Goal: Information Seeking & Learning: Learn about a topic

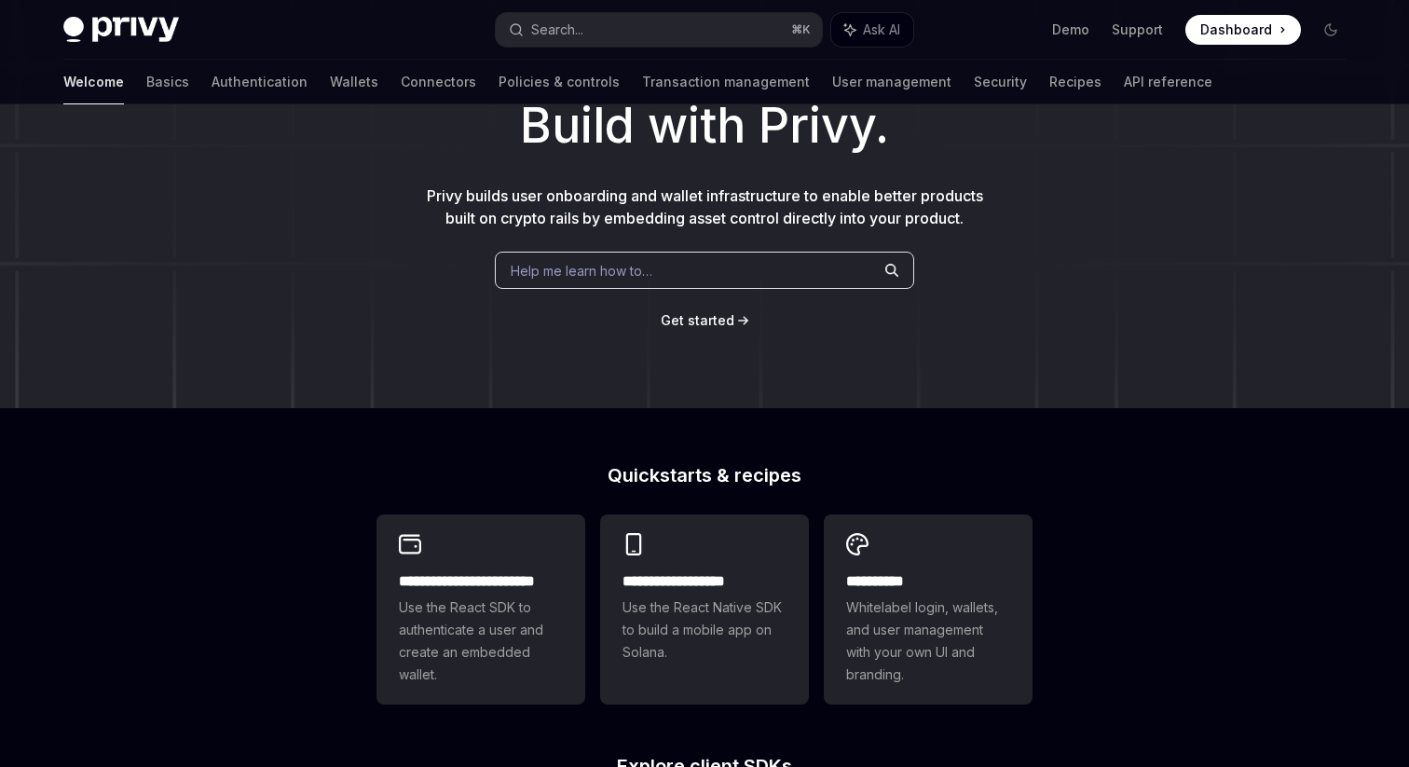
scroll to position [129, 0]
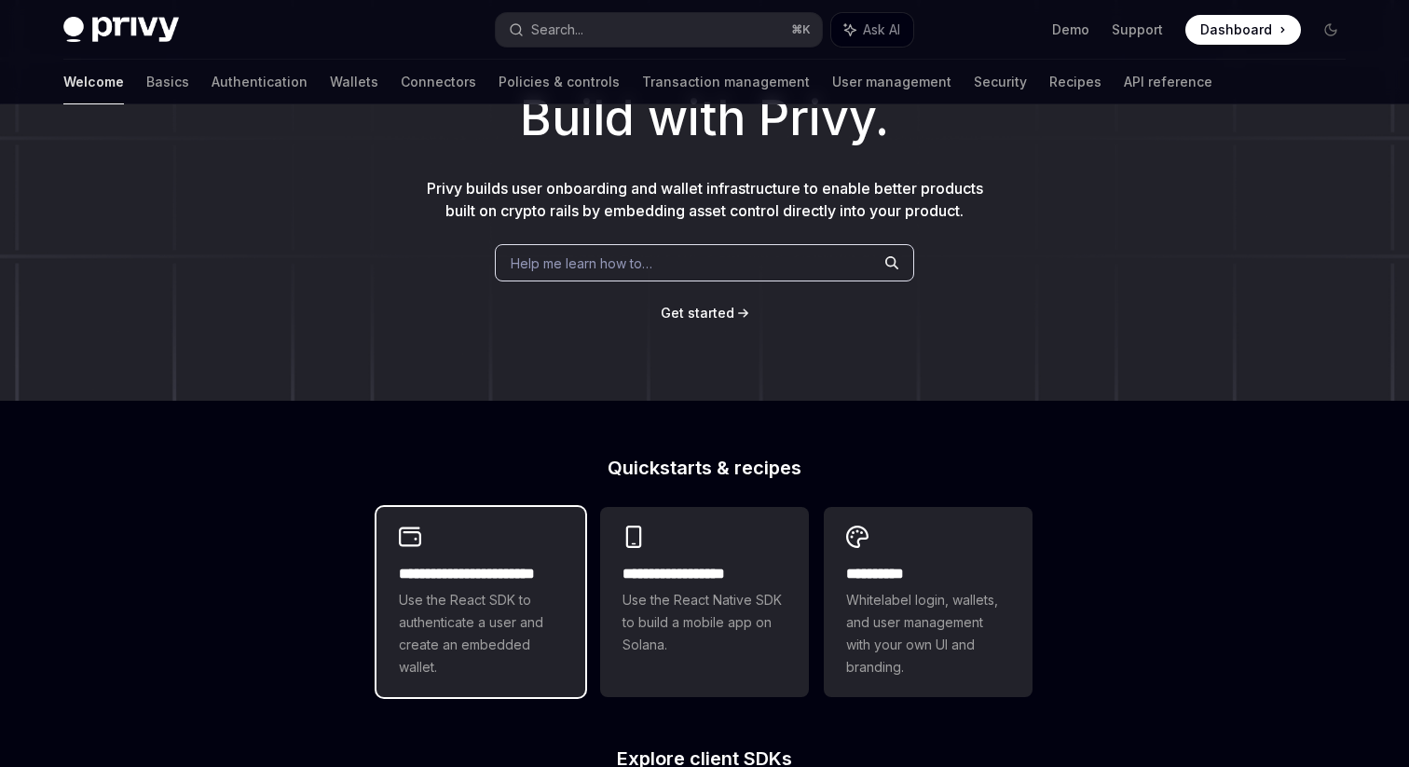
click at [513, 572] on h2 "**********" at bounding box center [481, 574] width 164 height 22
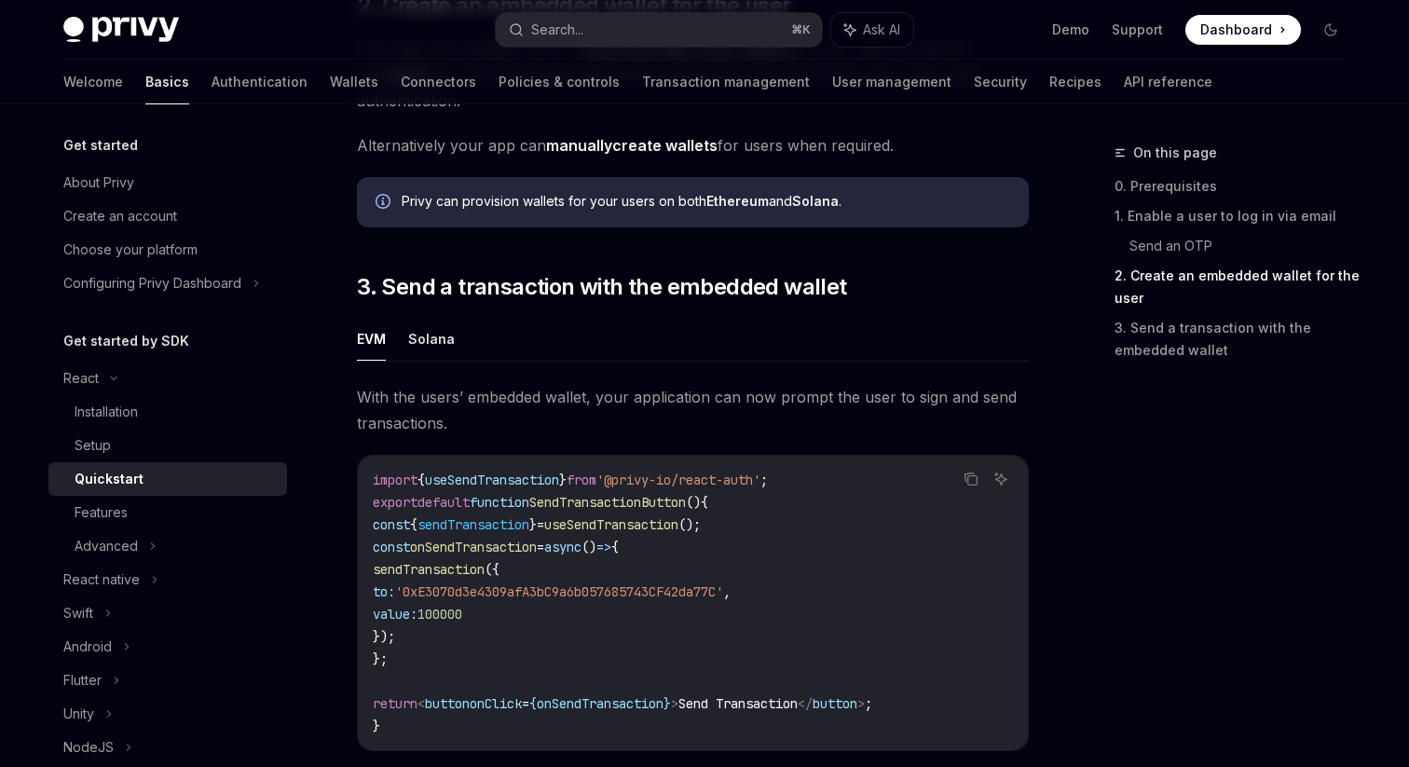
scroll to position [1487, 0]
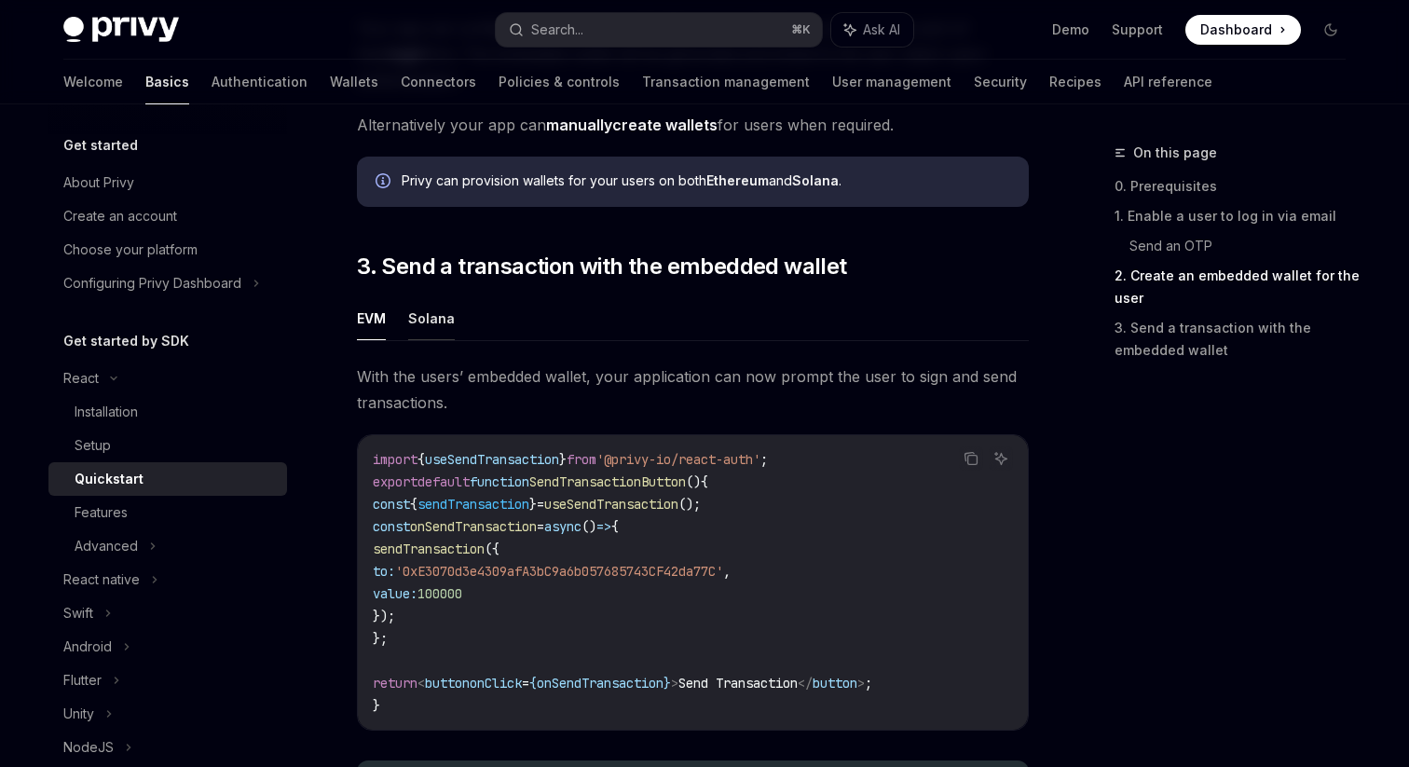
click at [438, 325] on button "Solana" at bounding box center [431, 318] width 47 height 44
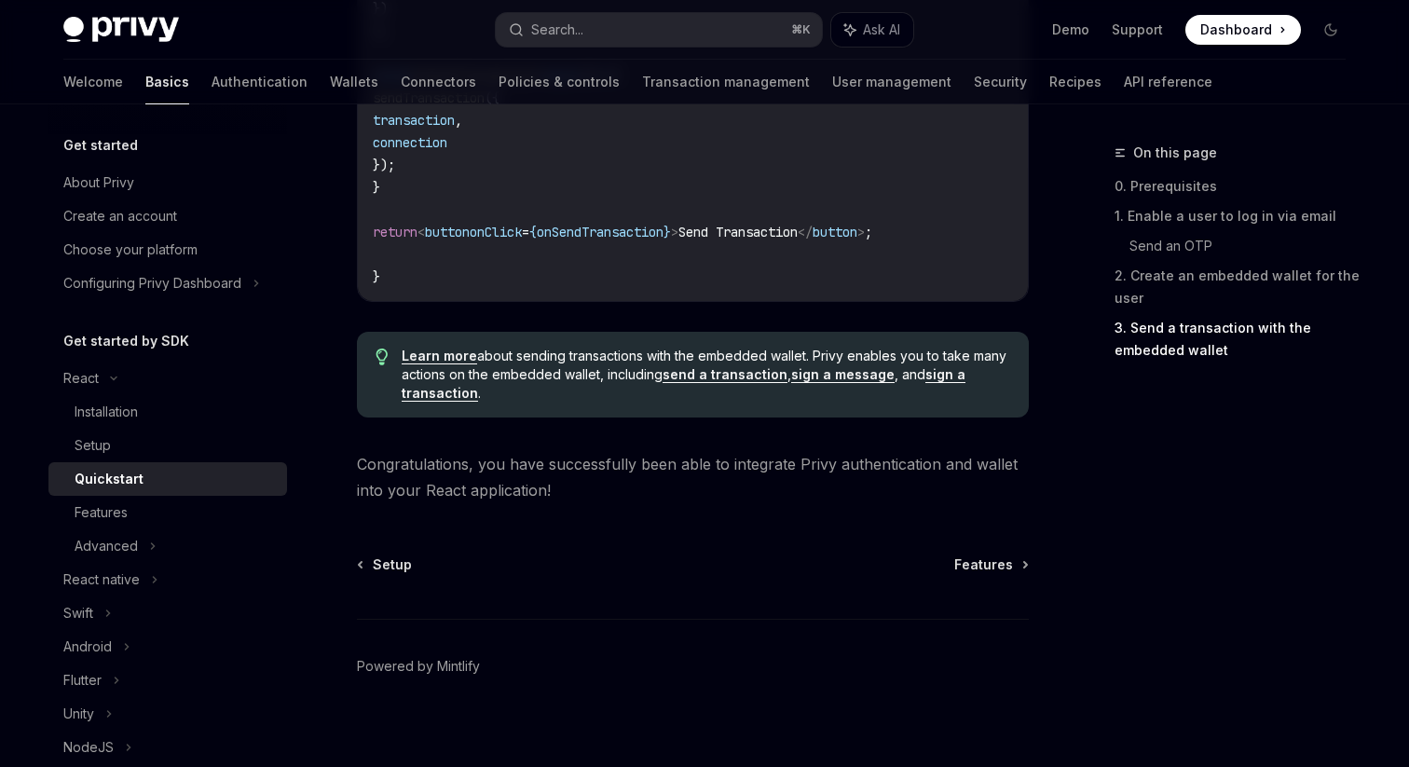
scroll to position [2230, 0]
click at [114, 184] on div "About Privy" at bounding box center [98, 182] width 71 height 22
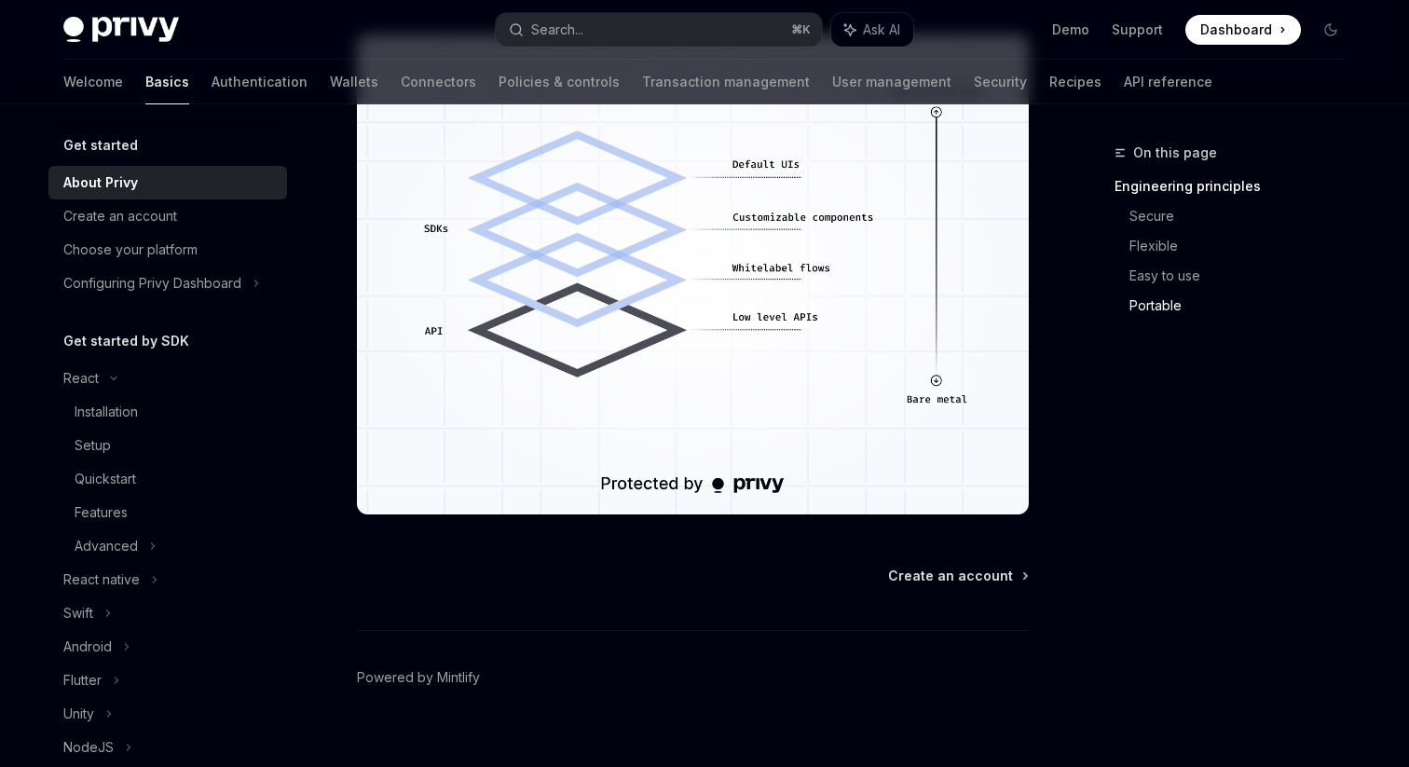
scroll to position [1671, 0]
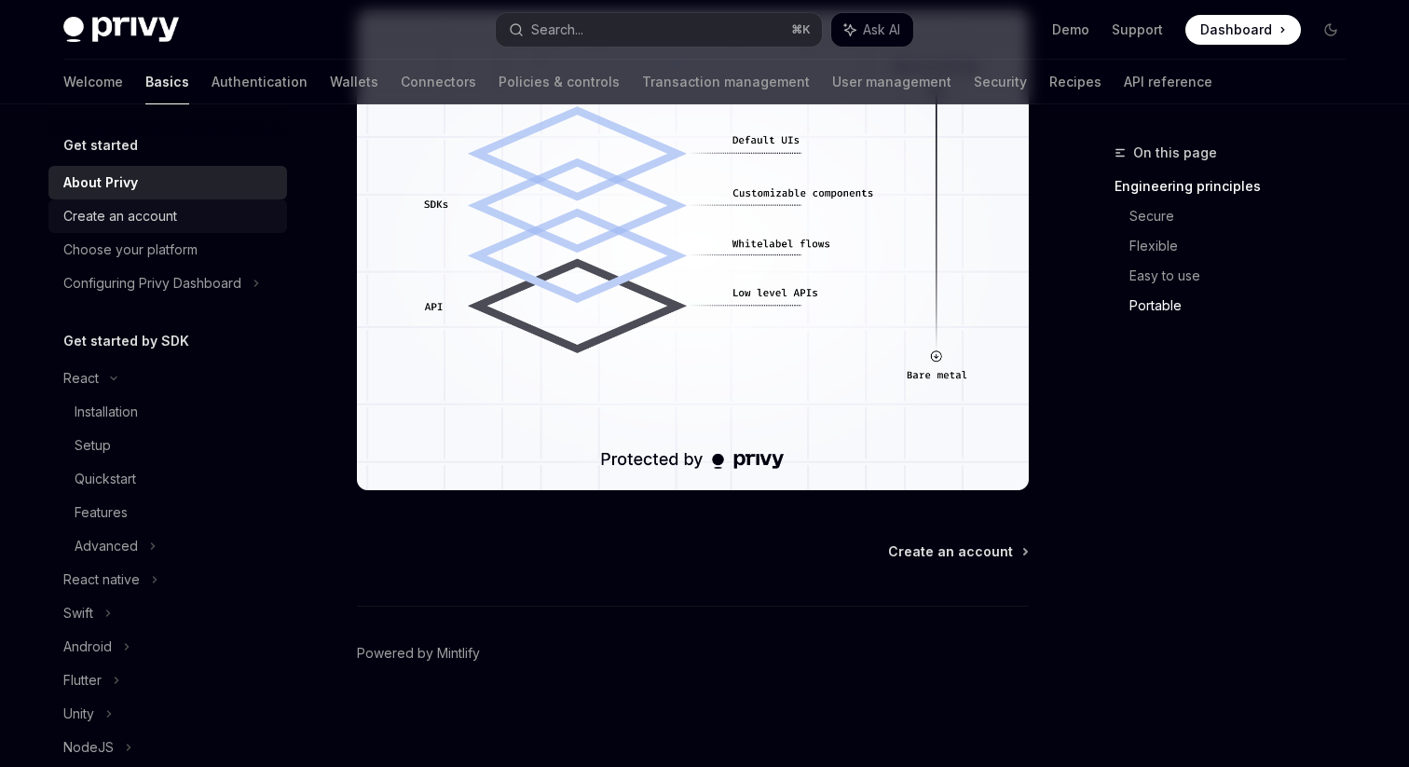
click at [154, 212] on div "Create an account" at bounding box center [120, 216] width 114 height 22
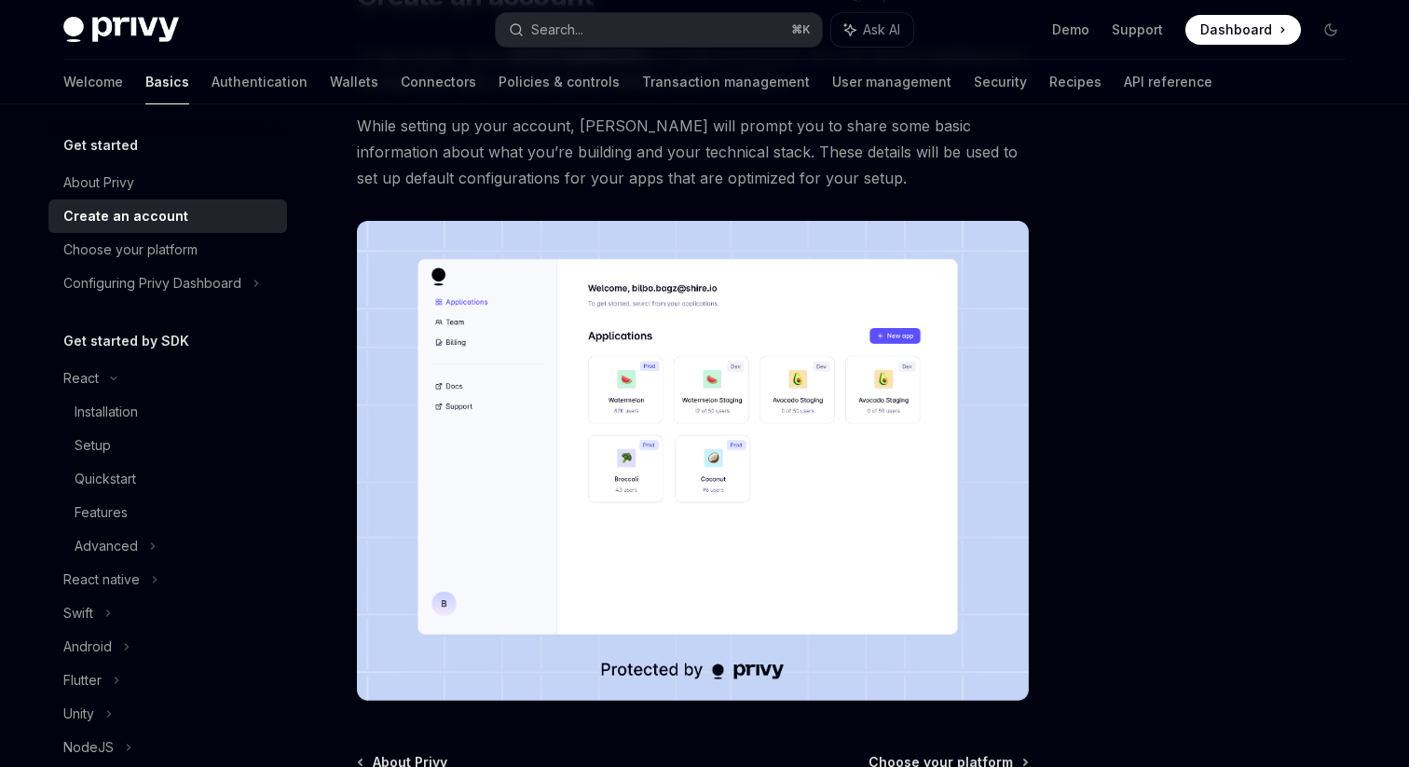
scroll to position [218, 0]
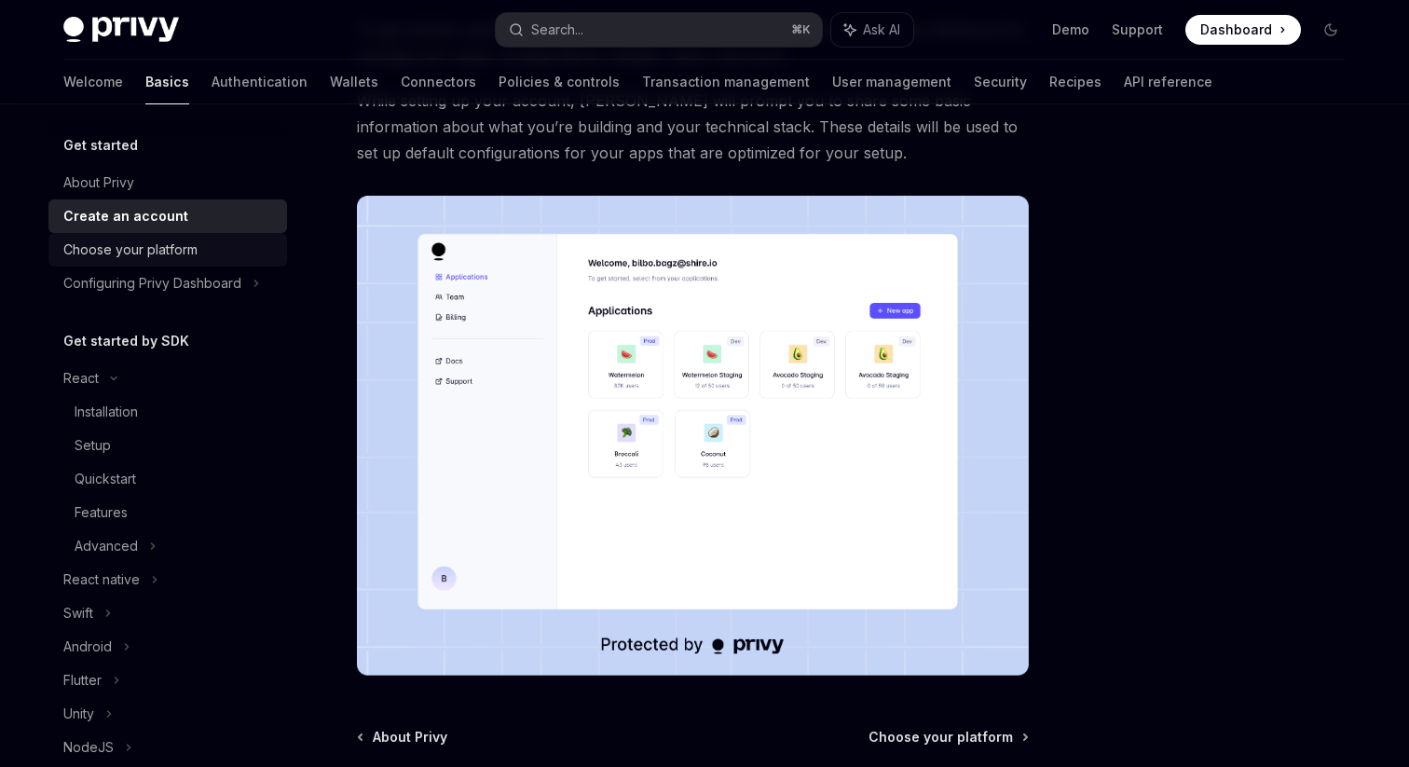
click at [157, 245] on div "Choose your platform" at bounding box center [130, 250] width 134 height 22
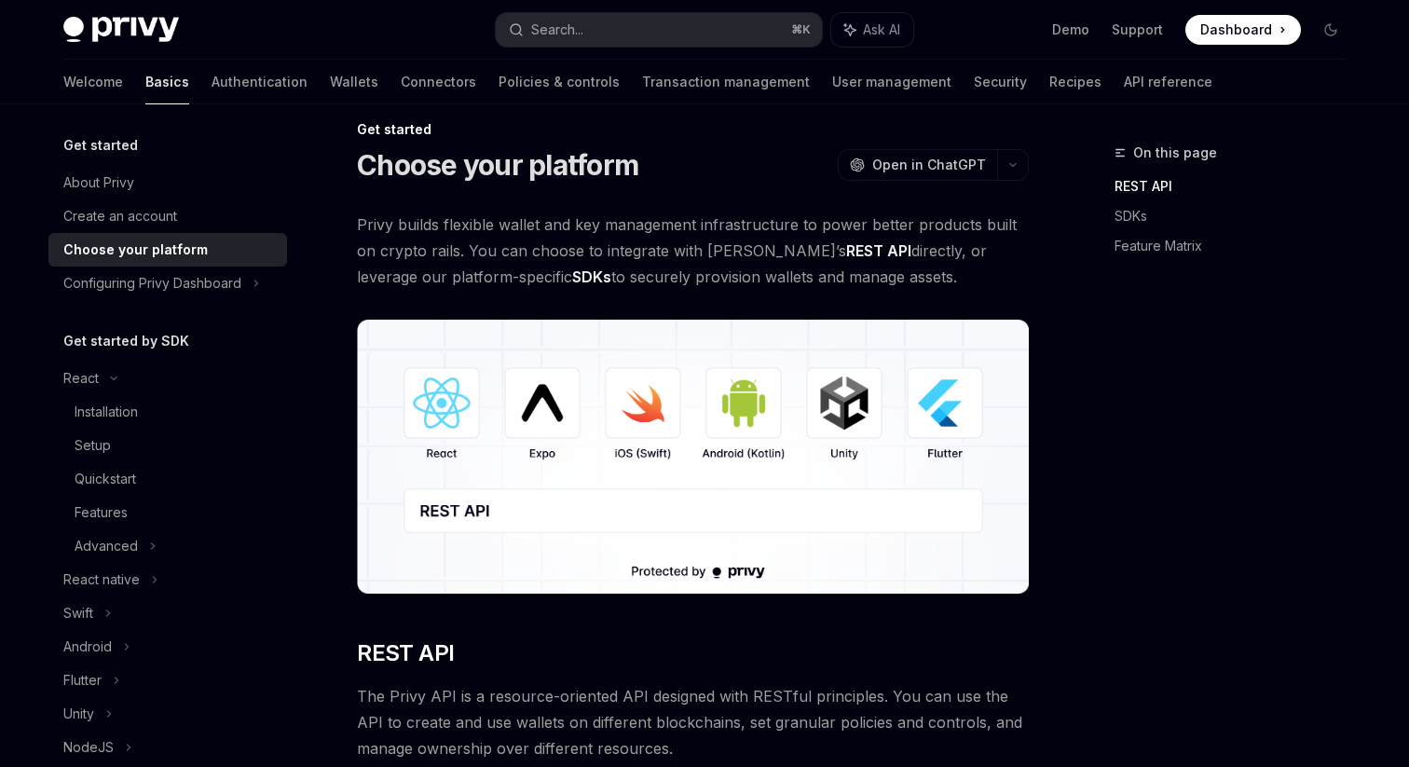
scroll to position [37, 0]
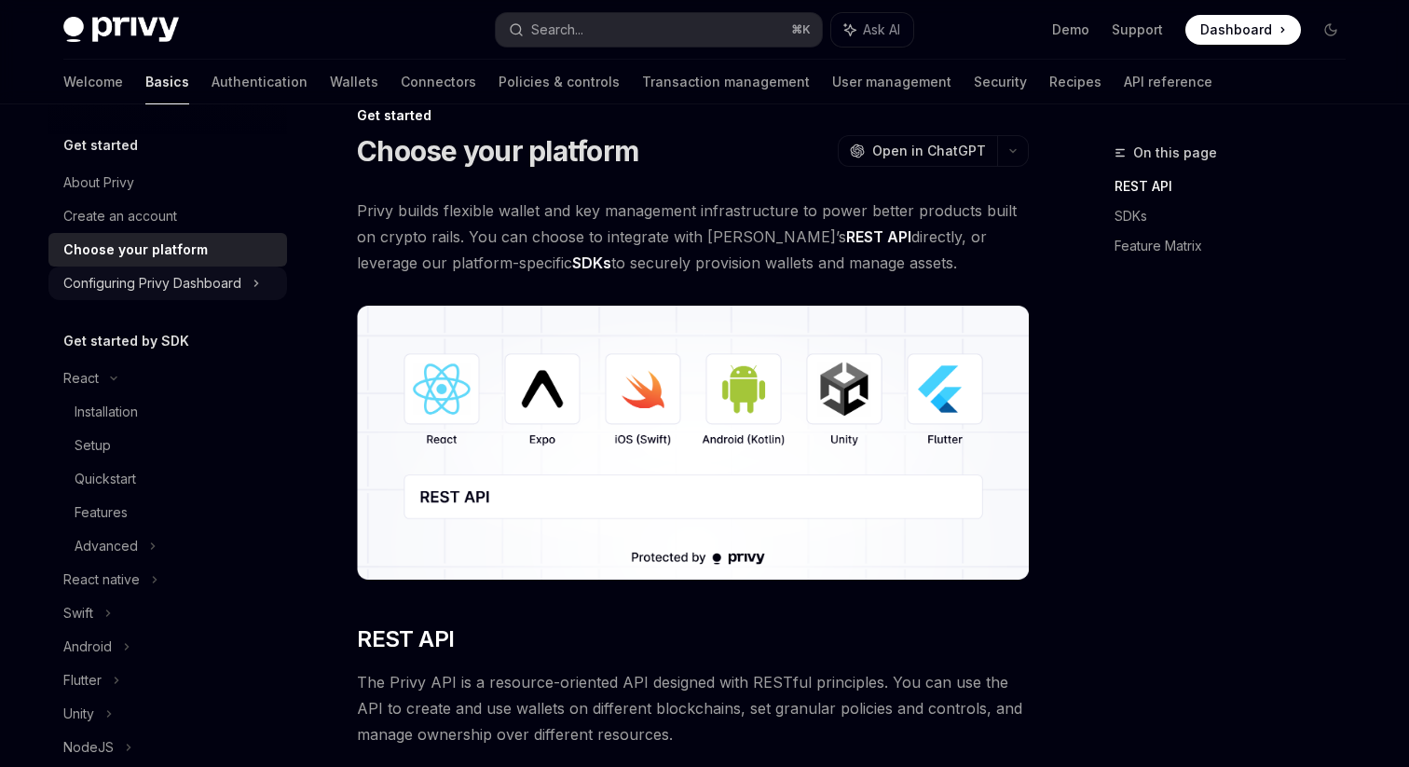
click at [190, 282] on div "Configuring Privy Dashboard" at bounding box center [152, 283] width 178 height 22
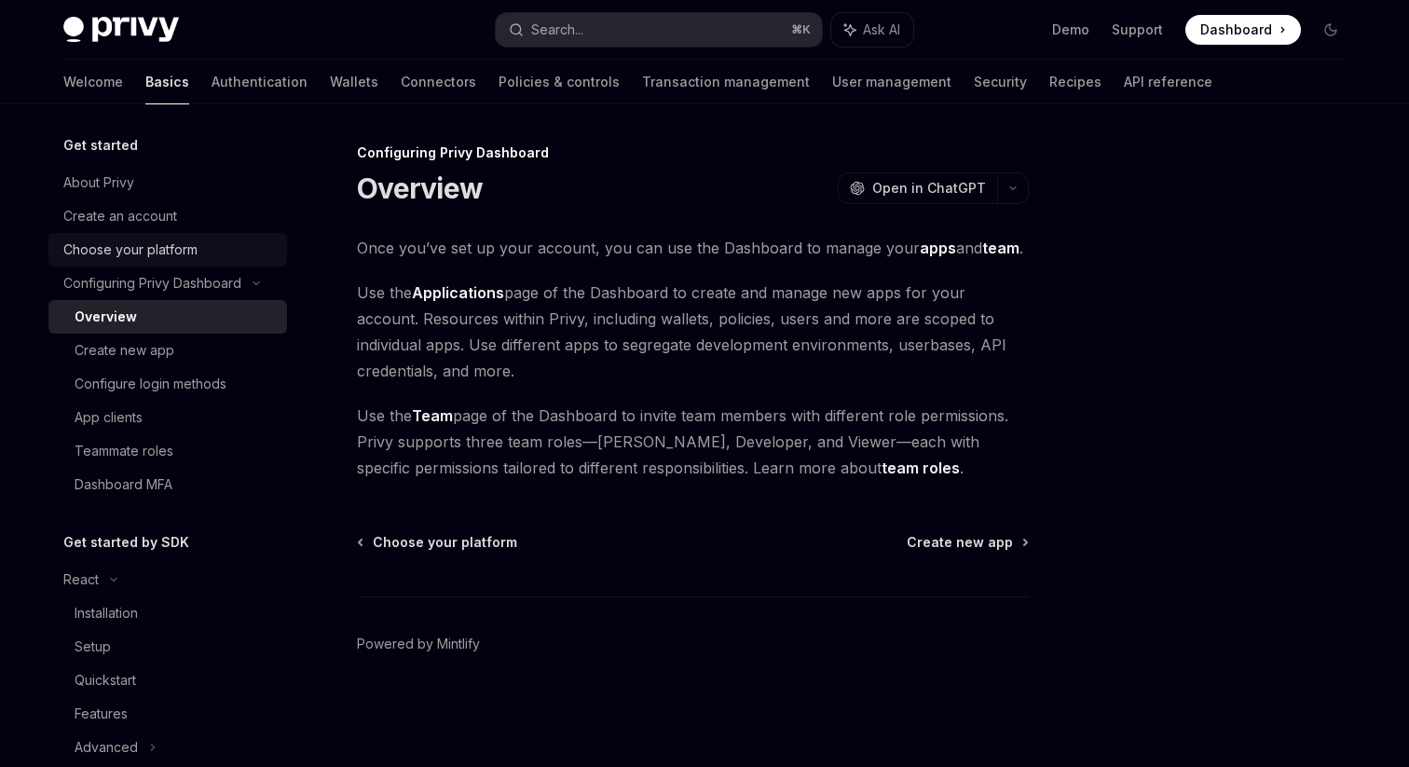
click at [189, 259] on div "Choose your platform" at bounding box center [130, 250] width 134 height 22
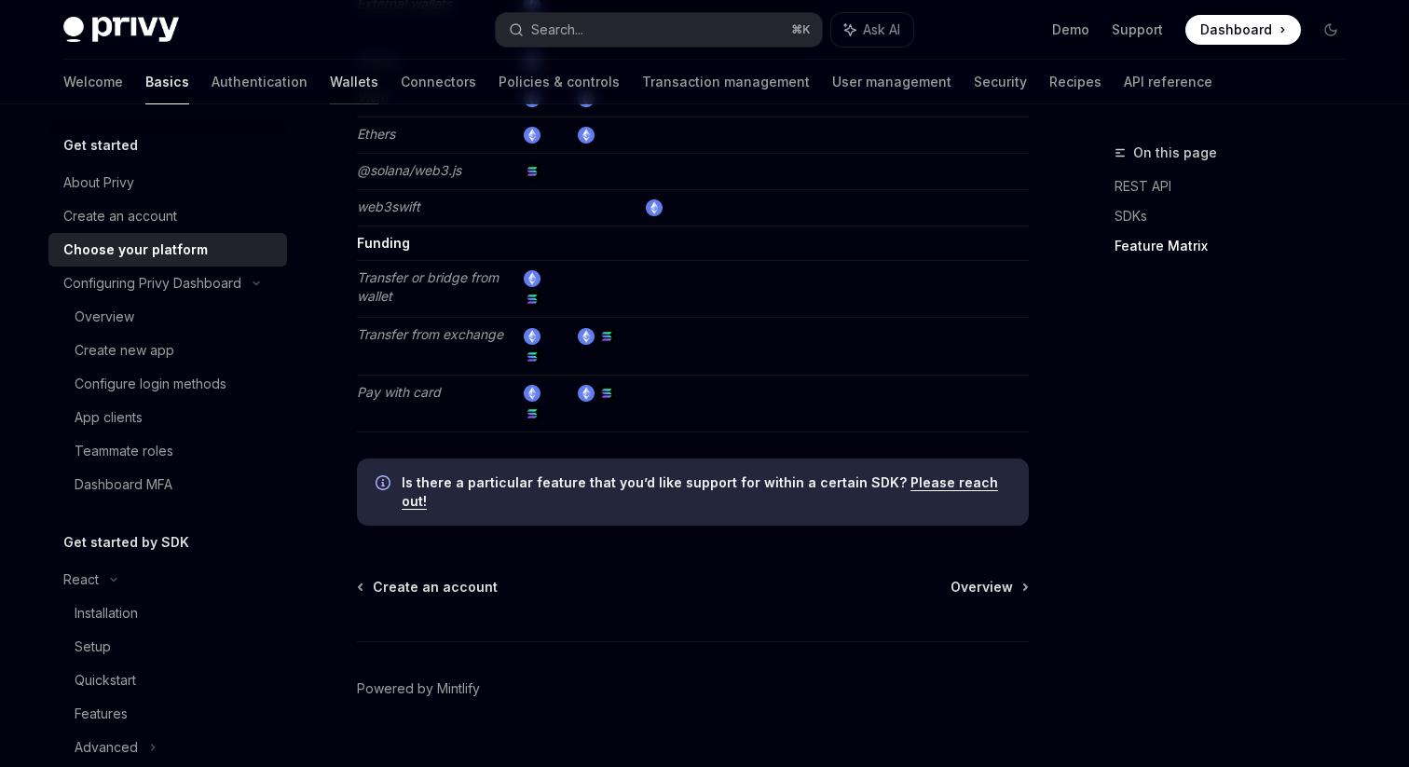
click at [330, 90] on link "Wallets" at bounding box center [354, 82] width 48 height 45
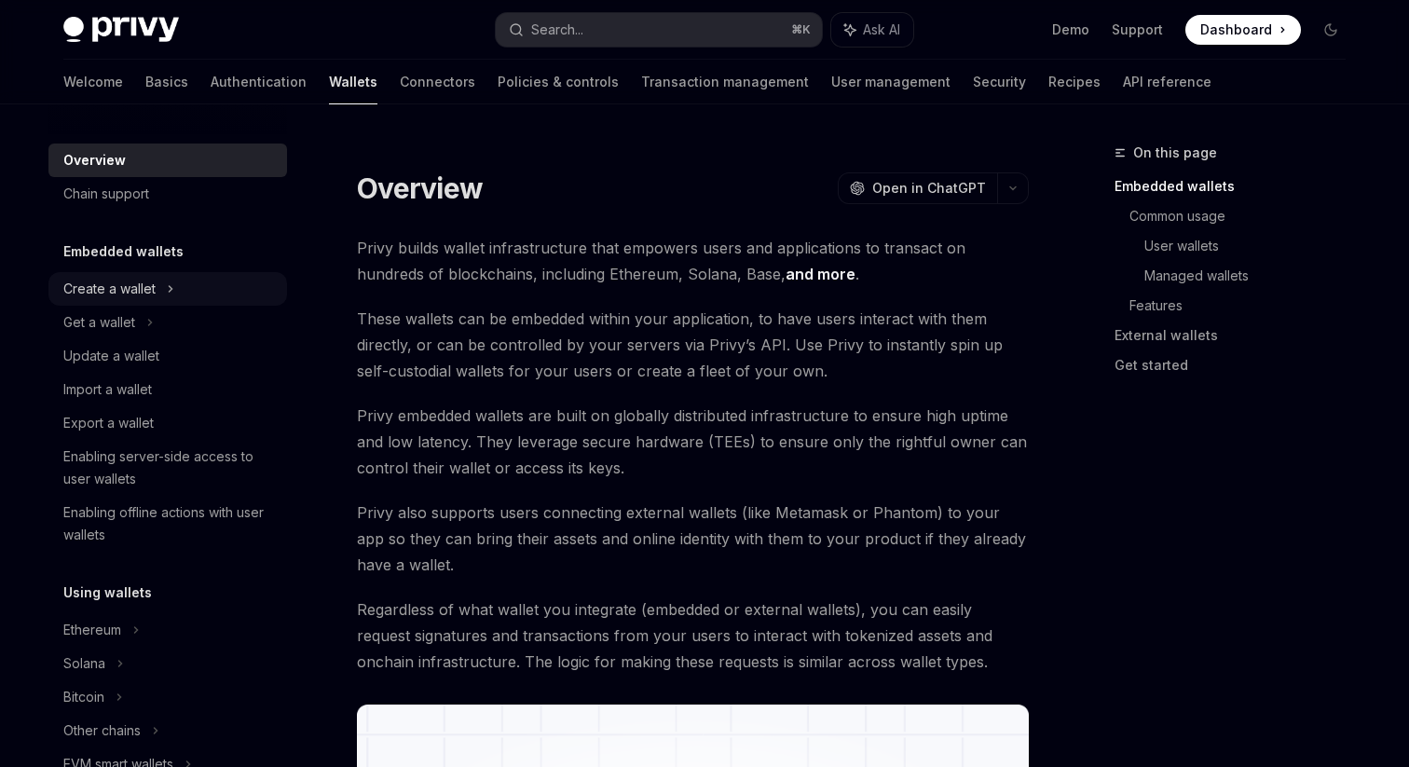
click at [136, 294] on div "Create a wallet" at bounding box center [109, 289] width 92 height 22
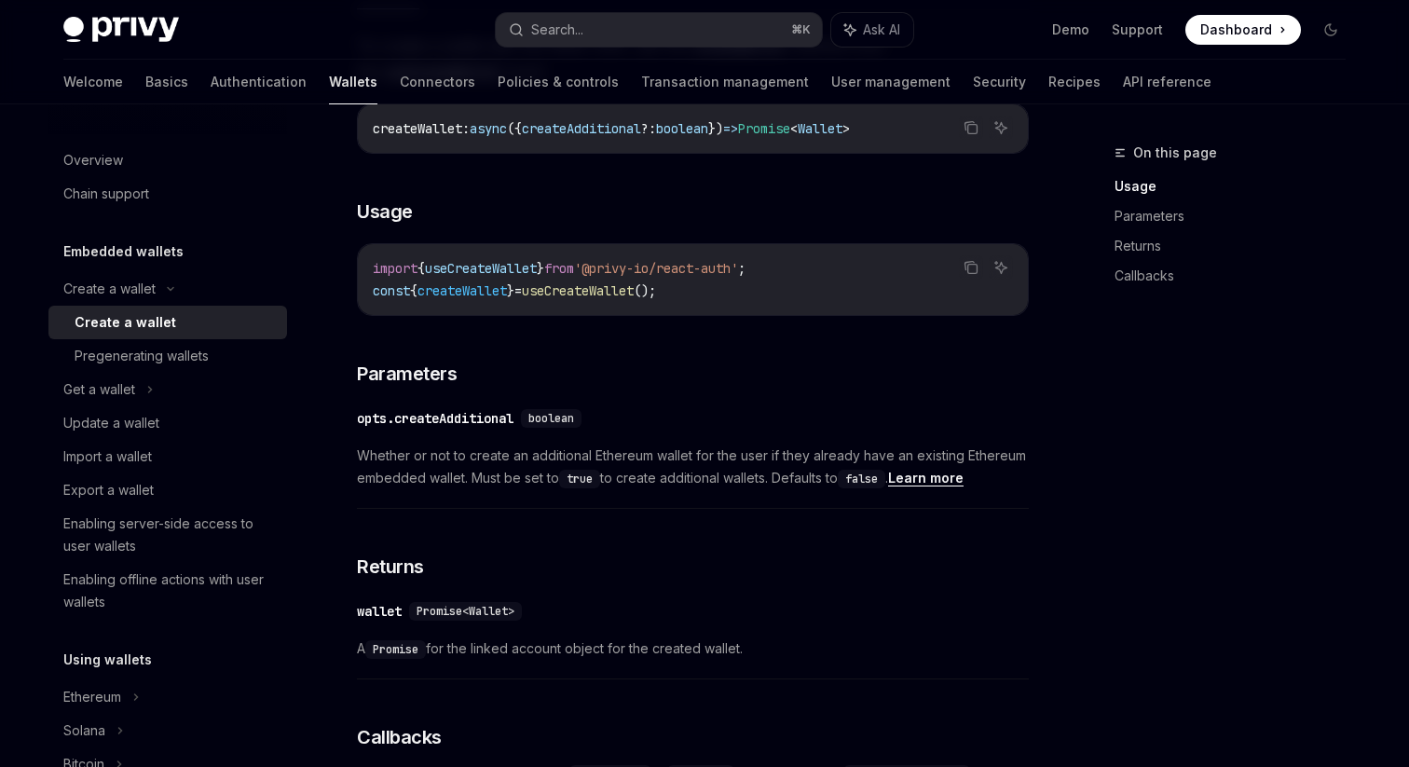
scroll to position [688, 0]
click at [191, 355] on div "Pregenerating wallets" at bounding box center [142, 356] width 134 height 22
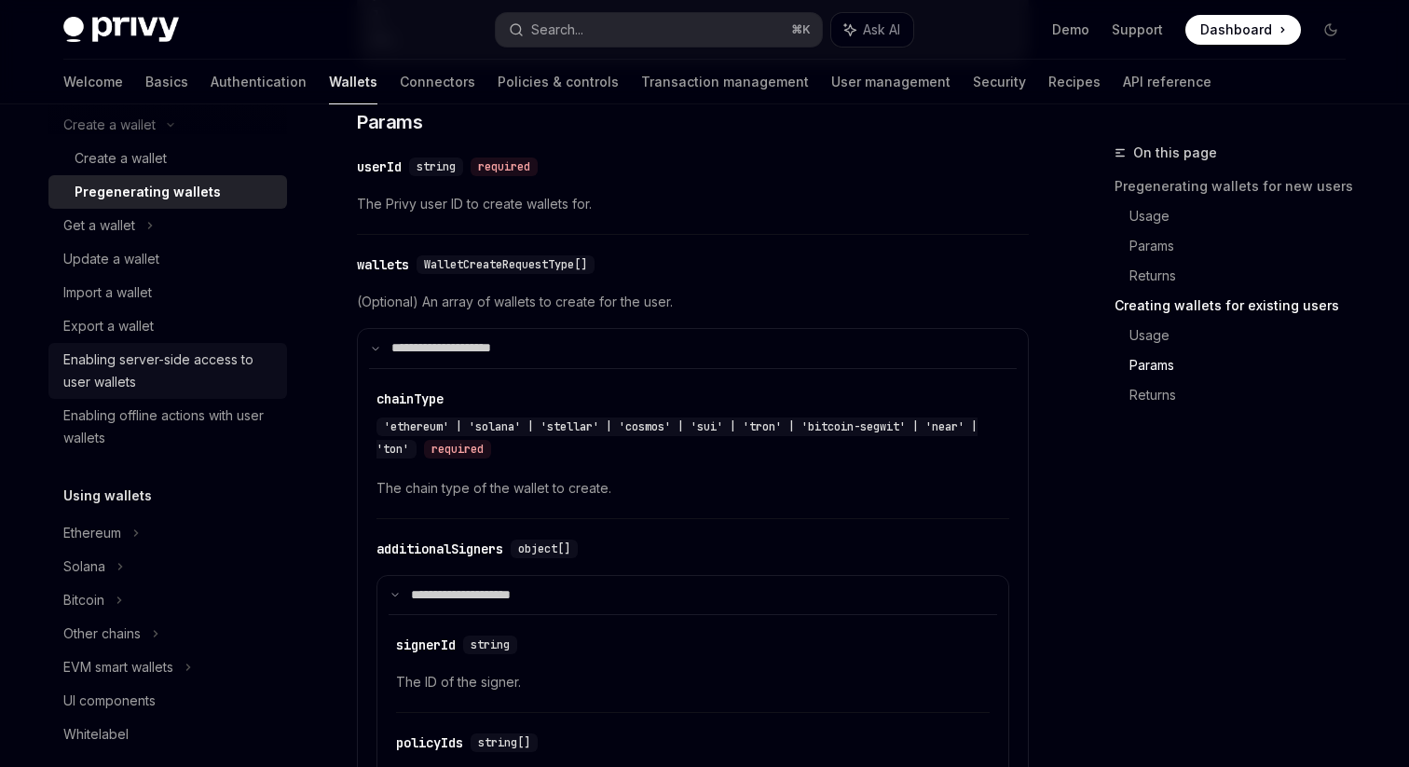
scroll to position [189, 0]
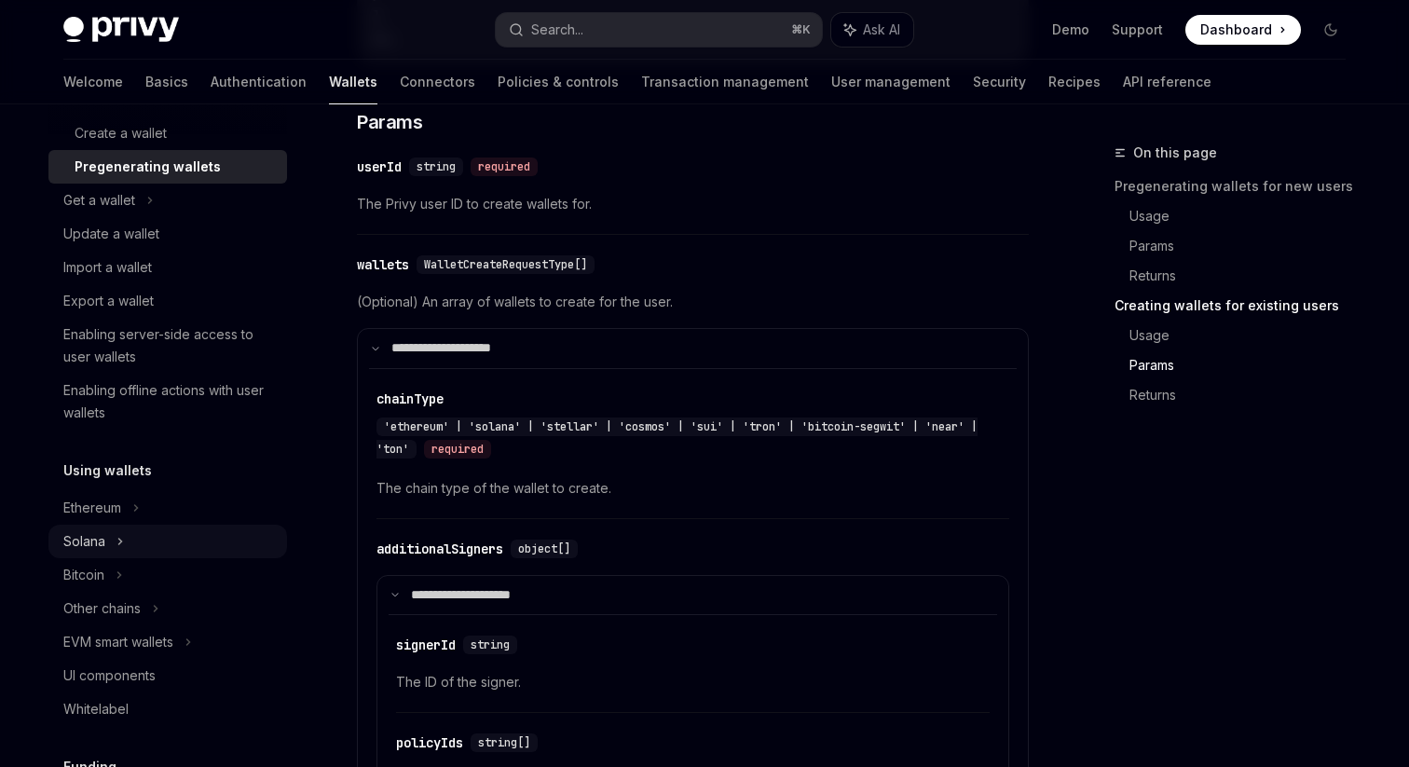
click at [100, 212] on div "Solana" at bounding box center [99, 200] width 72 height 22
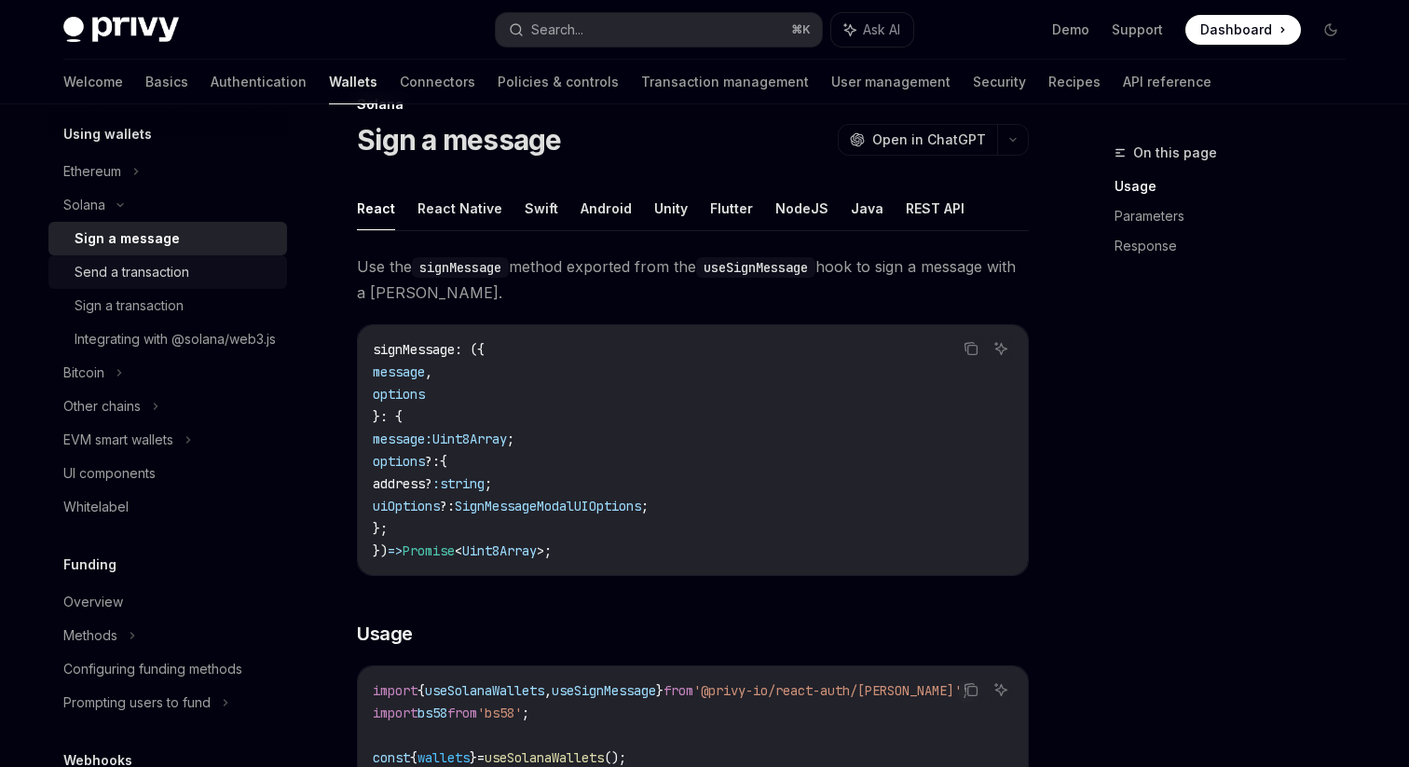
scroll to position [529, 0]
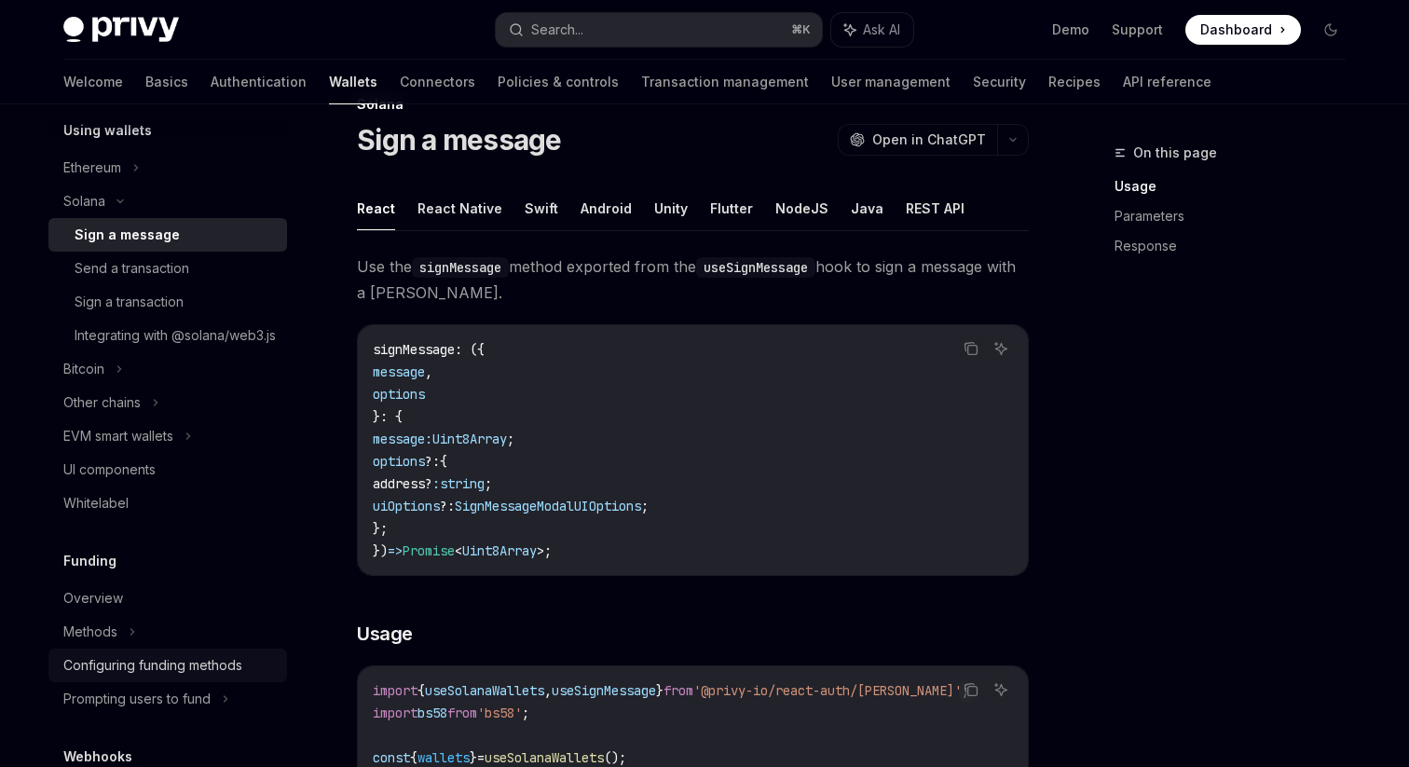
click at [140, 677] on div "Configuring funding methods" at bounding box center [152, 665] width 179 height 22
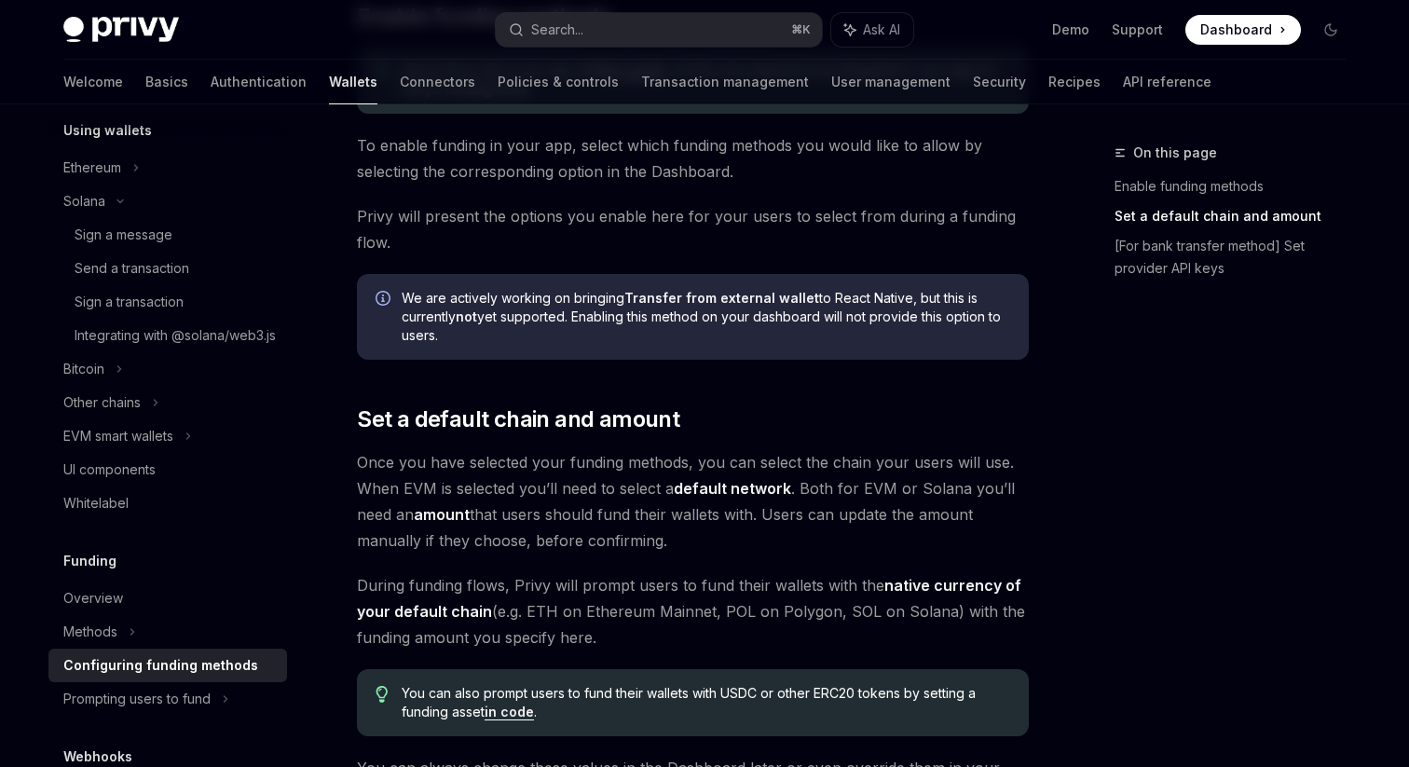
scroll to position [861, 0]
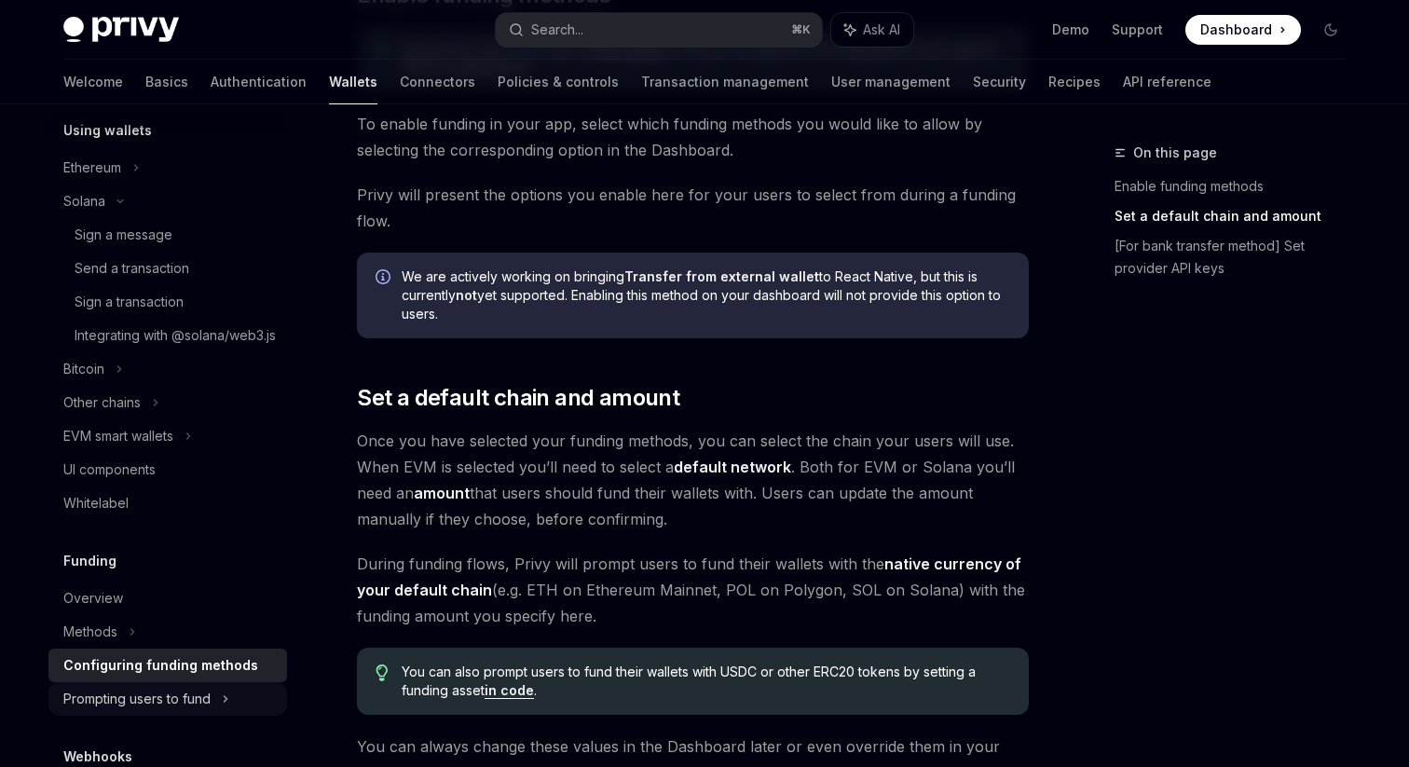
click at [141, 414] on div "Prompting users to fund" at bounding box center [101, 402] width 77 height 22
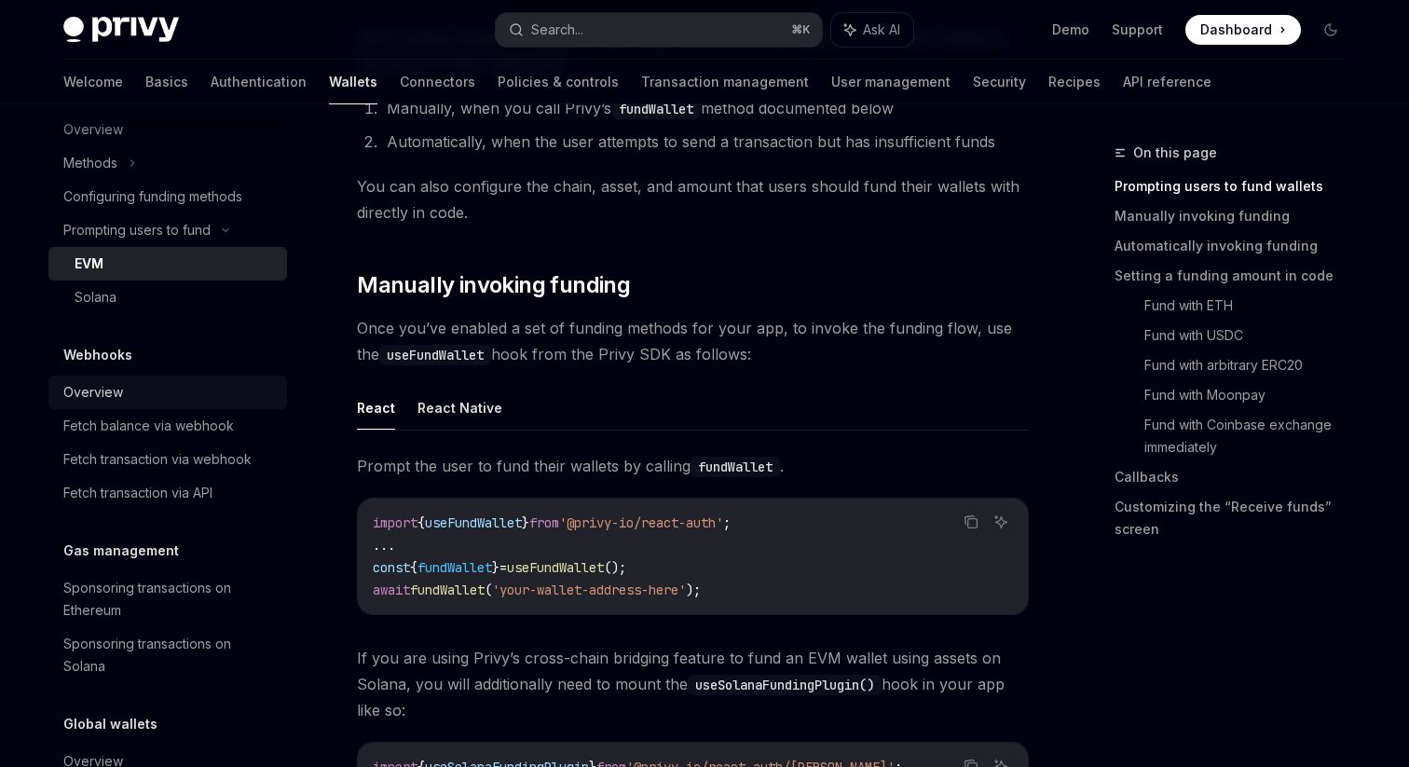
scroll to position [1031, 0]
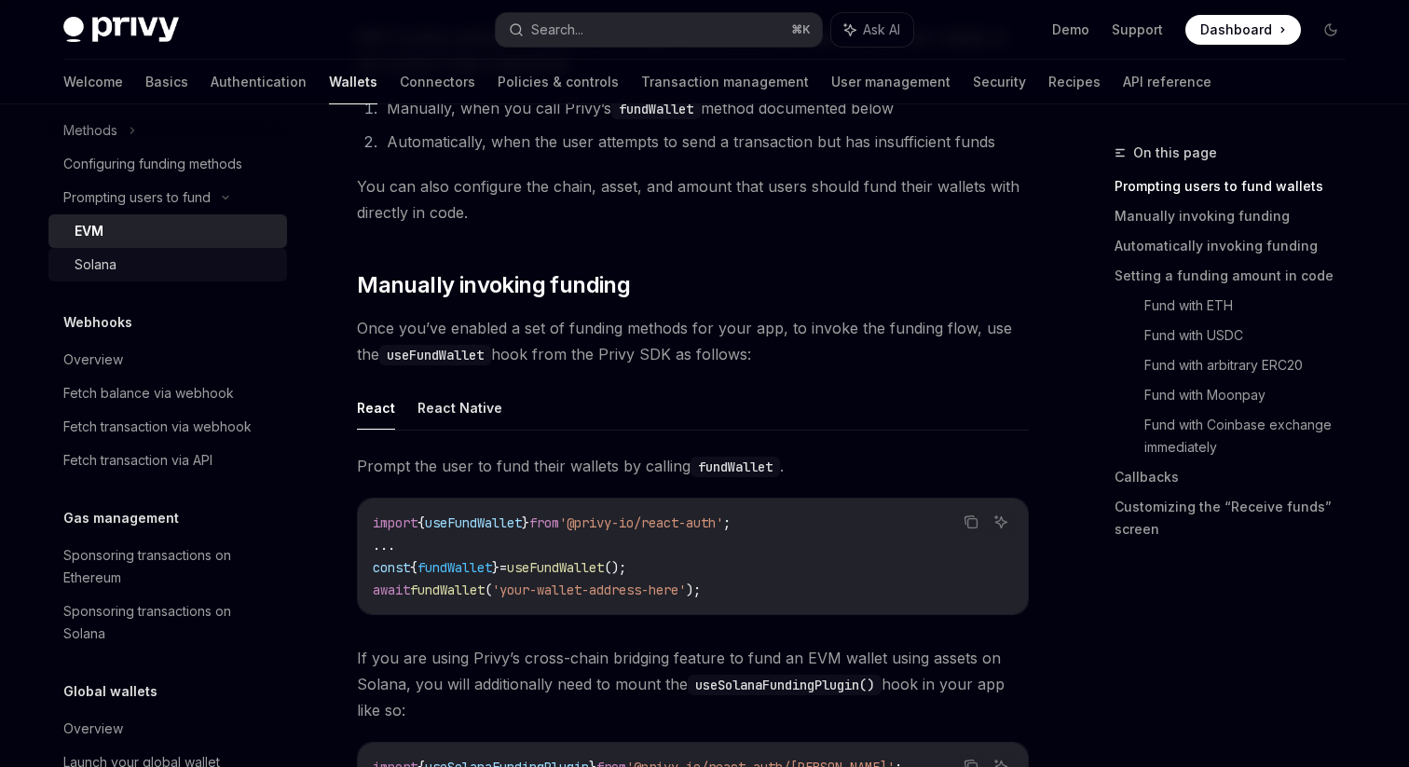
click at [148, 276] on div "Solana" at bounding box center [175, 264] width 201 height 22
type textarea "*"
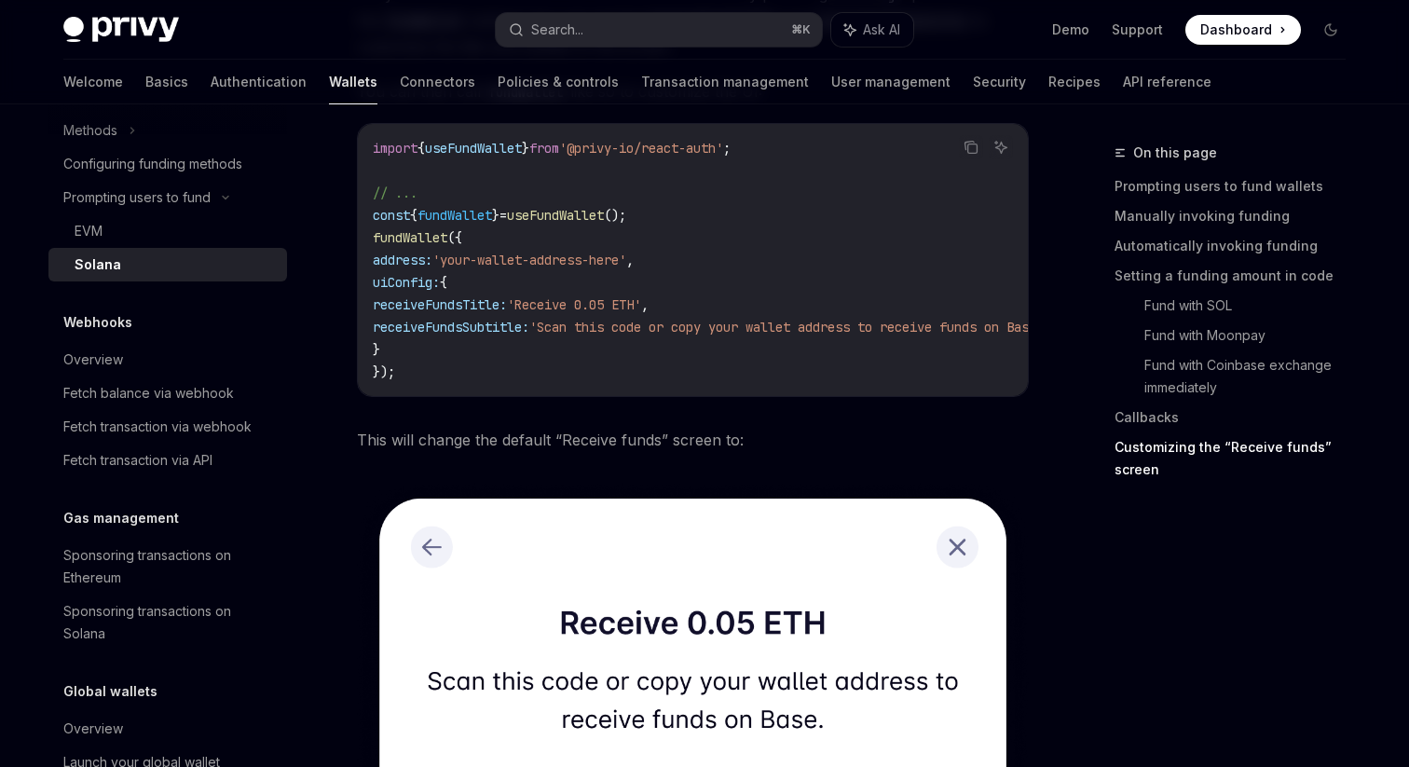
scroll to position [3586, 0]
